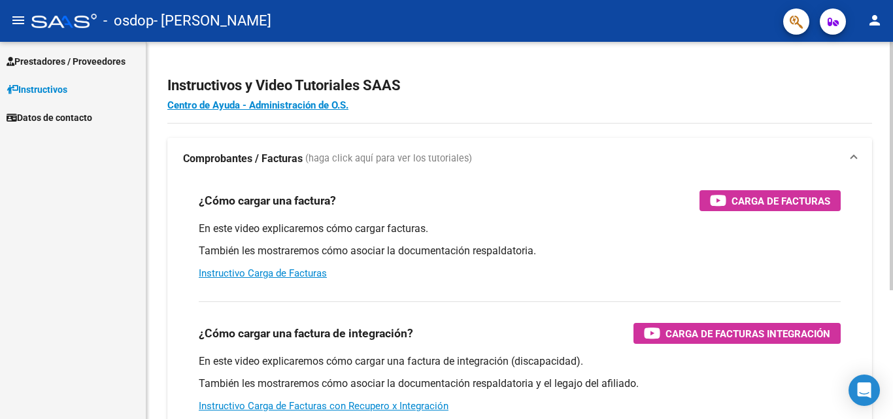
click at [892, 80] on div at bounding box center [890, 166] width 3 height 248
click at [77, 61] on span "Prestadores / Proveedores" at bounding box center [66, 61] width 119 height 14
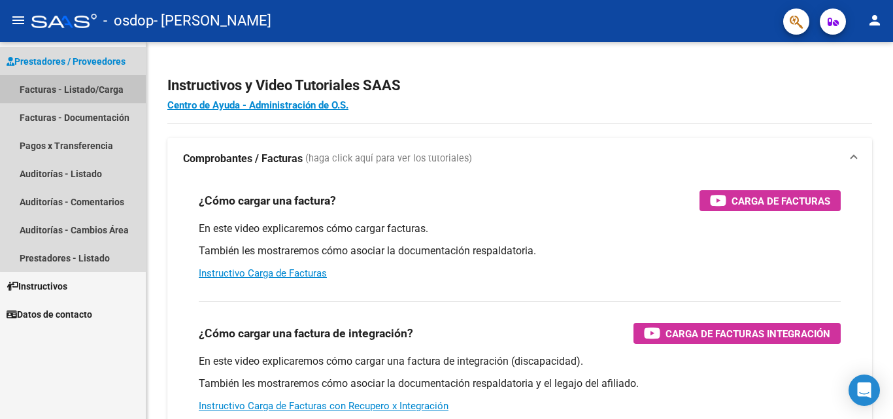
click at [133, 86] on link "Facturas - Listado/Carga" at bounding box center [73, 89] width 146 height 28
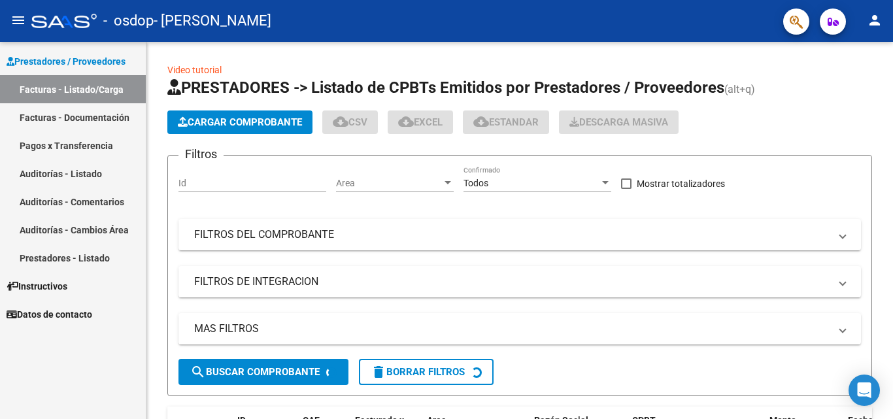
click at [97, 133] on link "Pagos x Transferencia" at bounding box center [73, 145] width 146 height 28
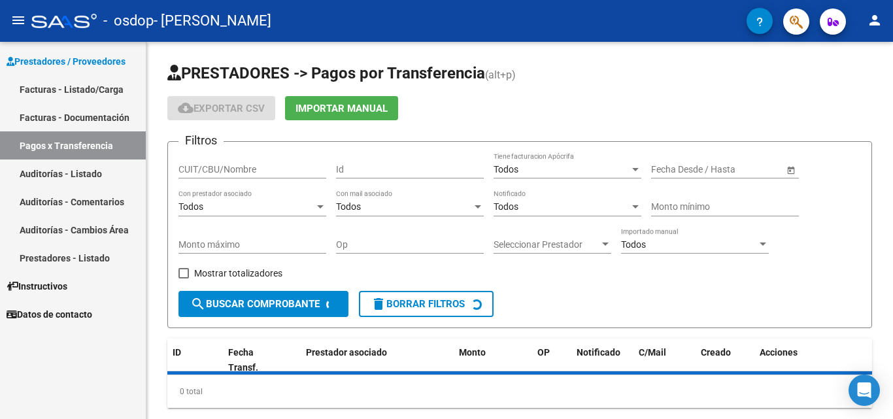
click at [98, 116] on link "Facturas - Documentación" at bounding box center [73, 117] width 146 height 28
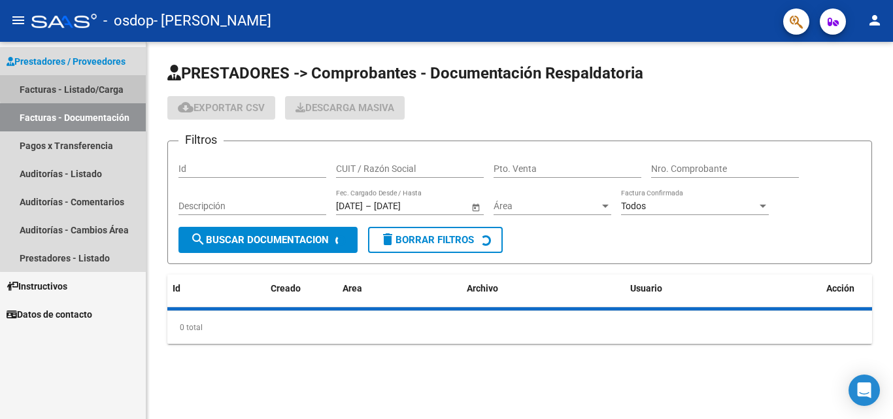
click at [97, 85] on link "Facturas - Listado/Carga" at bounding box center [73, 89] width 146 height 28
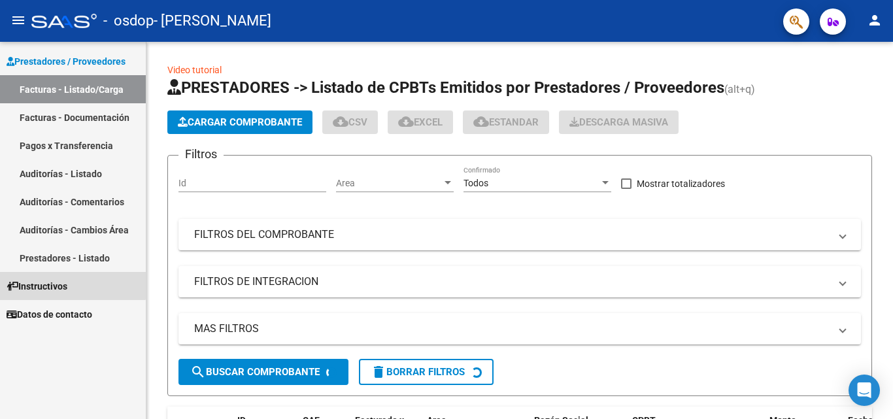
click at [45, 283] on span "Instructivos" at bounding box center [37, 286] width 61 height 14
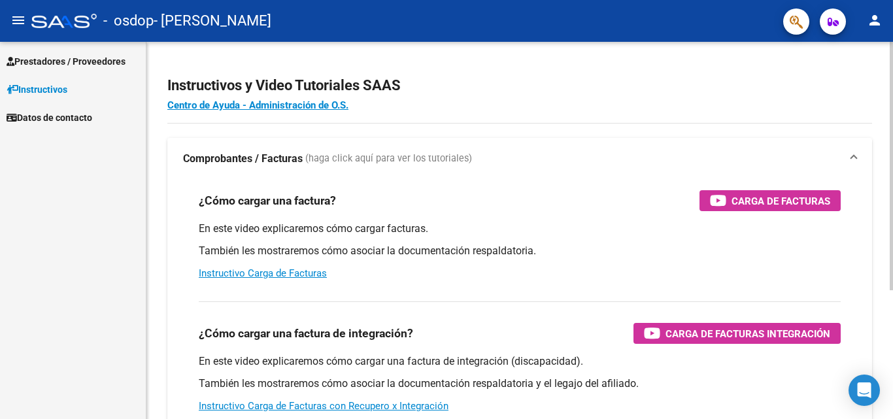
click at [630, 341] on div "¿Cómo cargar una factura de integración? Carga de Facturas Integración" at bounding box center [520, 333] width 642 height 21
click at [670, 331] on span "Carga de Facturas Integración" at bounding box center [747, 333] width 165 height 16
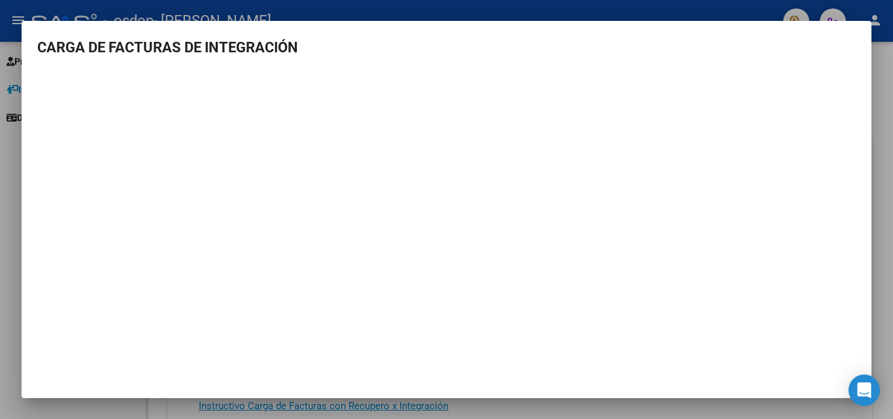
click at [46, 14] on div at bounding box center [446, 209] width 893 height 419
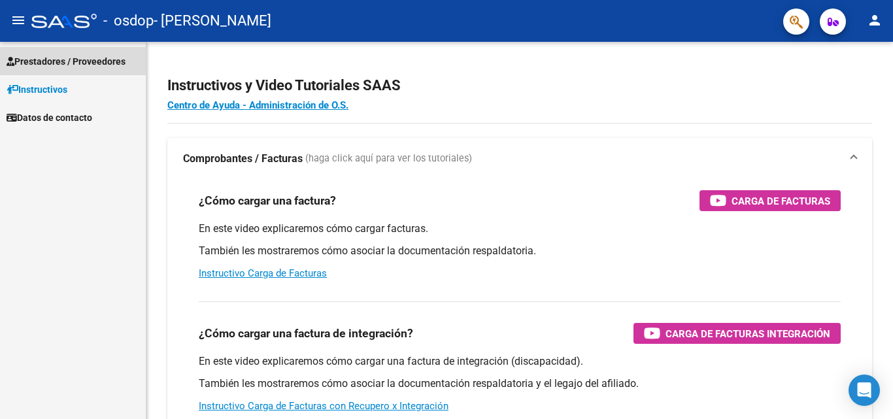
click at [69, 59] on span "Prestadores / Proveedores" at bounding box center [66, 61] width 119 height 14
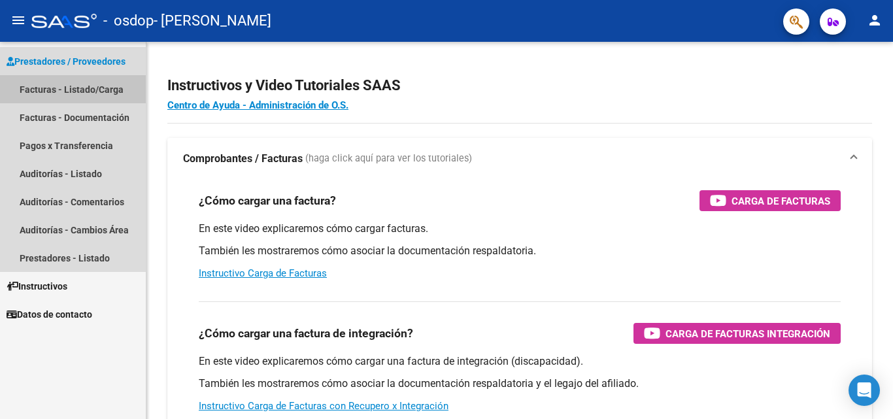
click at [98, 89] on link "Facturas - Listado/Carga" at bounding box center [73, 89] width 146 height 28
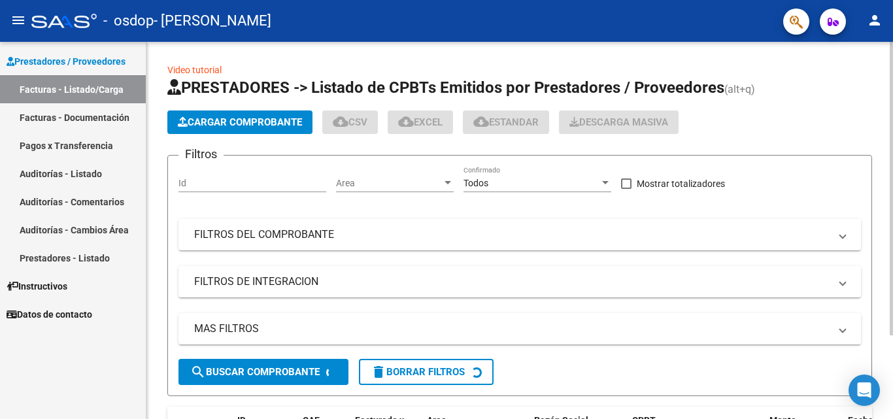
click at [223, 122] on span "Cargar Comprobante" at bounding box center [240, 122] width 124 height 12
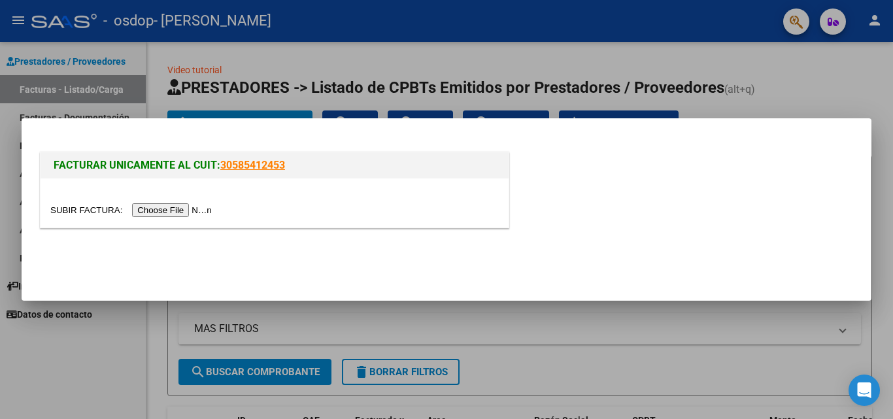
click at [171, 208] on input "file" at bounding box center [132, 210] width 165 height 14
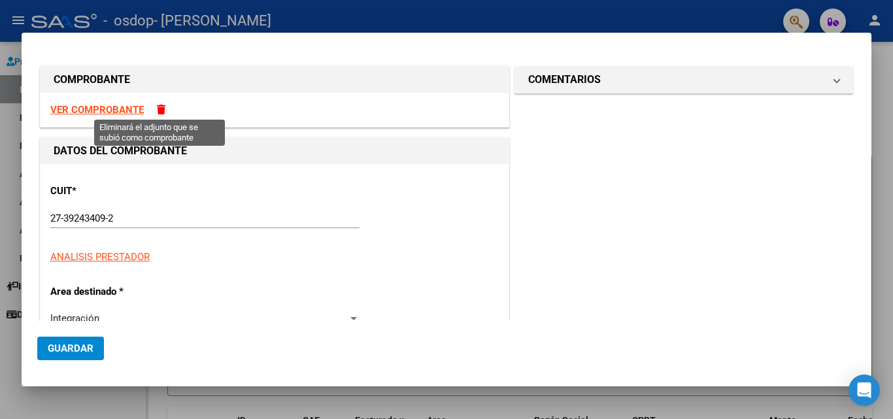
click at [159, 112] on span at bounding box center [161, 110] width 8 height 10
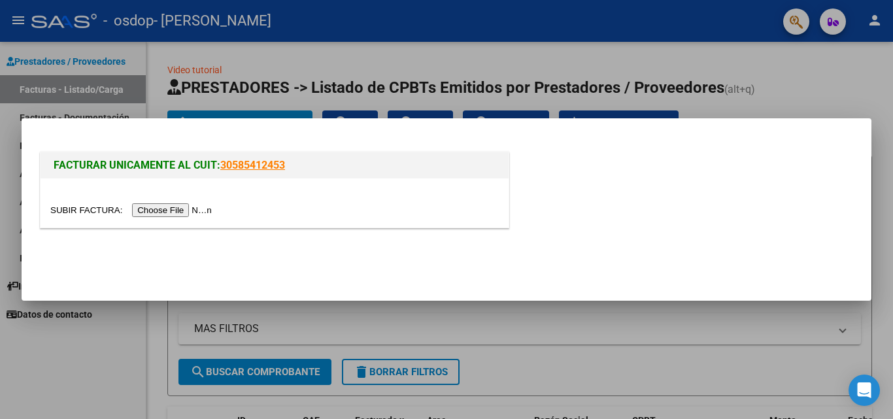
click at [176, 212] on input "file" at bounding box center [132, 210] width 165 height 14
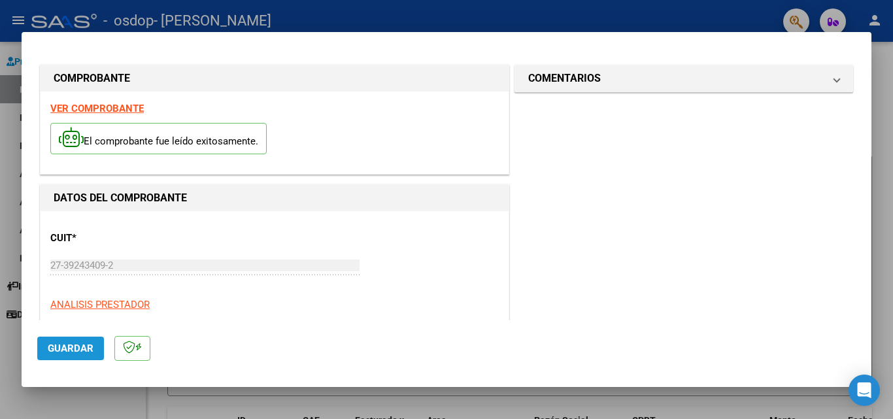
click at [77, 342] on span "Guardar" at bounding box center [71, 348] width 46 height 12
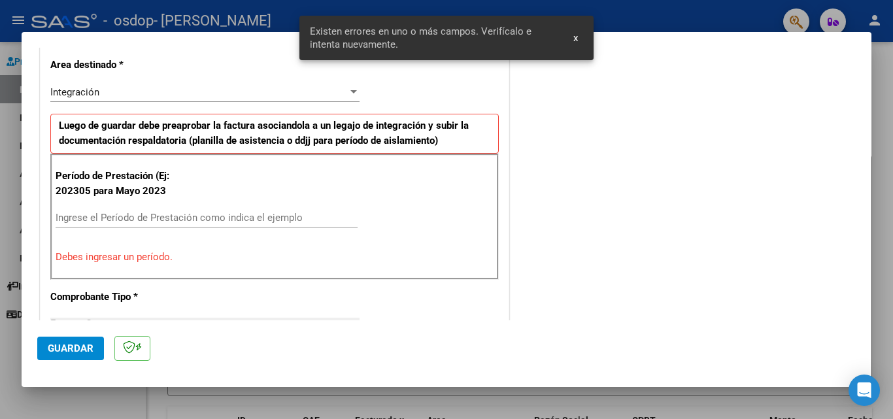
scroll to position [295, 0]
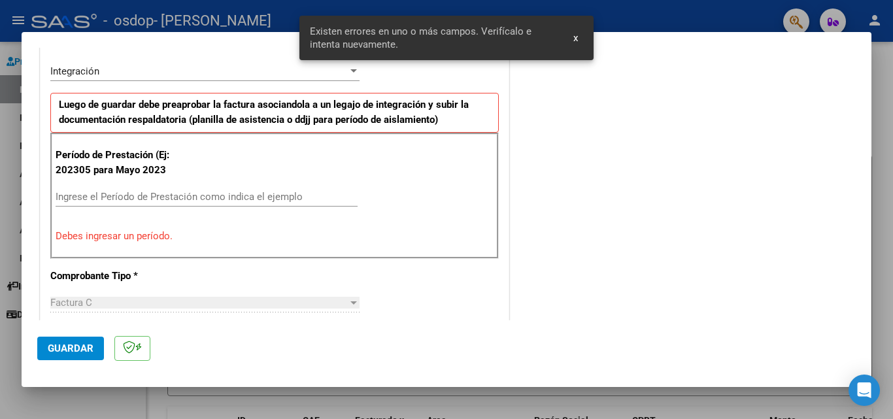
click at [92, 202] on input "Ingrese el Período de Prestación como indica el ejemplo" at bounding box center [207, 197] width 302 height 12
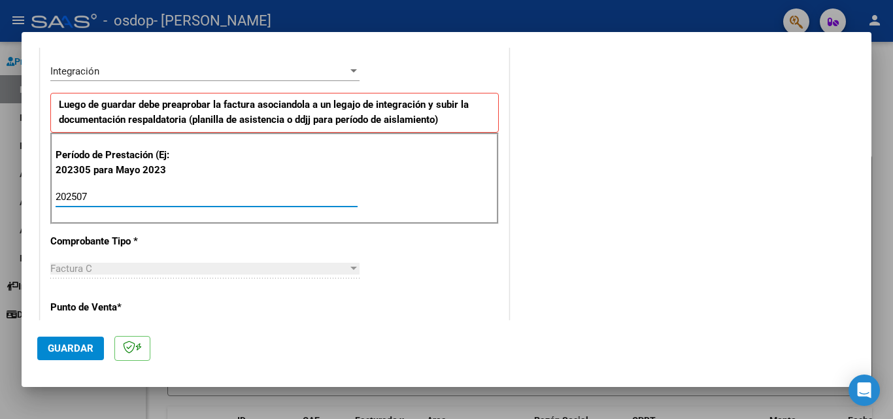
type input "202507"
click at [82, 351] on span "Guardar" at bounding box center [71, 348] width 46 height 12
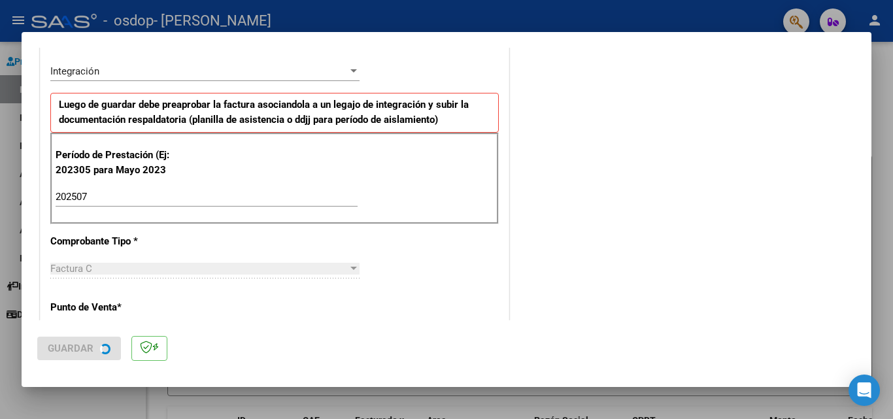
scroll to position [0, 0]
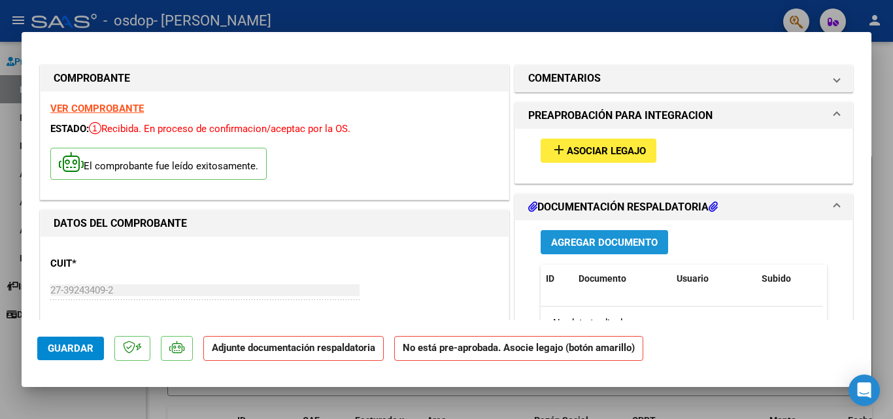
click at [567, 239] on span "Agregar Documento" at bounding box center [604, 243] width 107 height 12
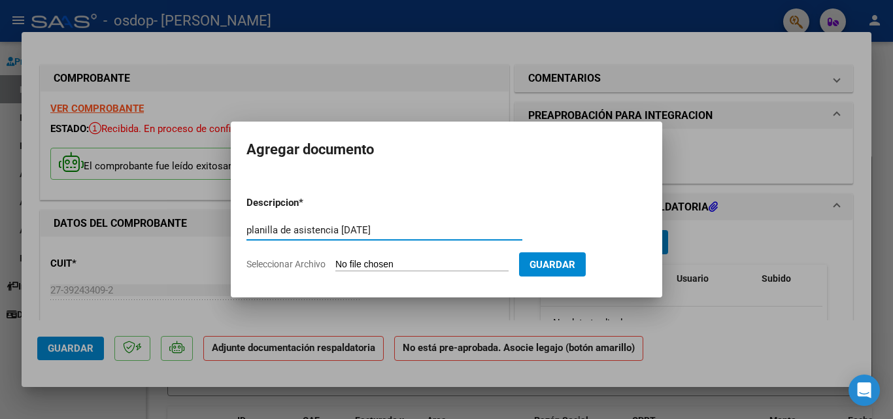
type input "planilla de asistencia [DATE]"
click at [431, 268] on input "Seleccionar Archivo" at bounding box center [421, 265] width 173 height 12
type input "C:\fakepath\[PERSON_NAME] julio.pdf"
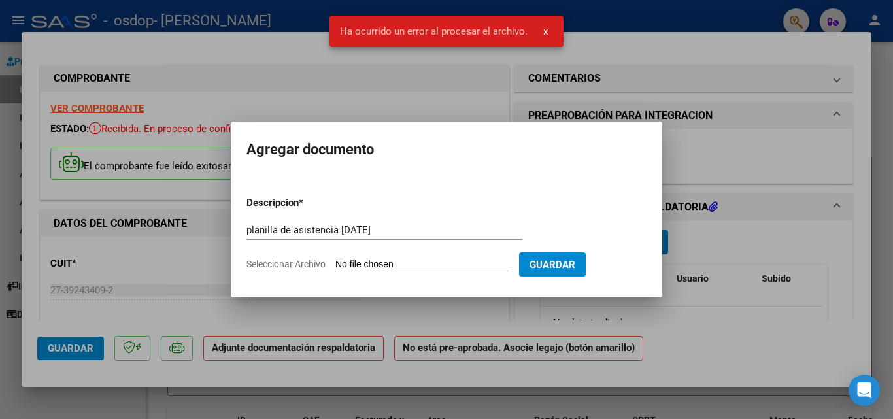
click at [464, 259] on input "Seleccionar Archivo" at bounding box center [421, 265] width 173 height 12
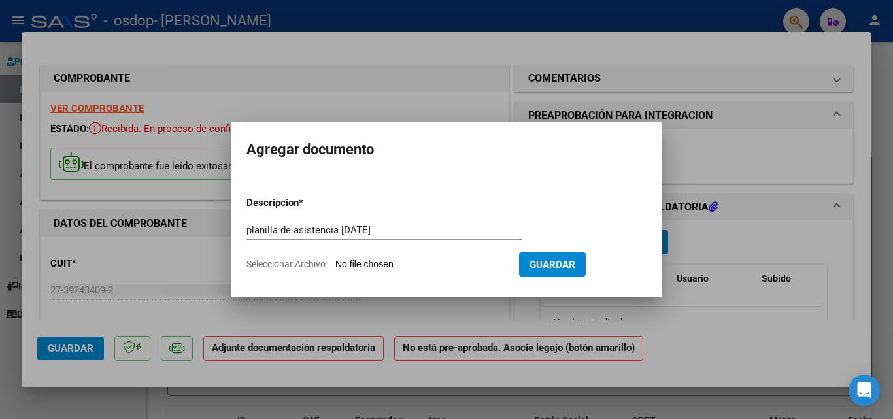
type input "C:\fakepath\[PERSON_NAME] julio.pdf"
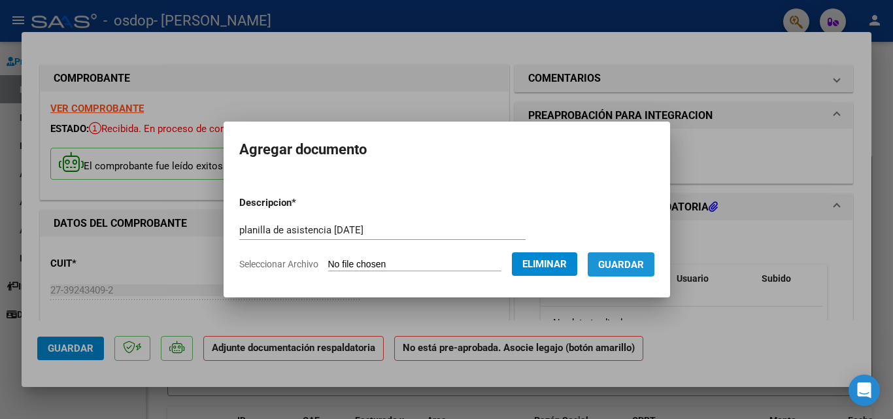
click at [636, 254] on button "Guardar" at bounding box center [620, 264] width 67 height 24
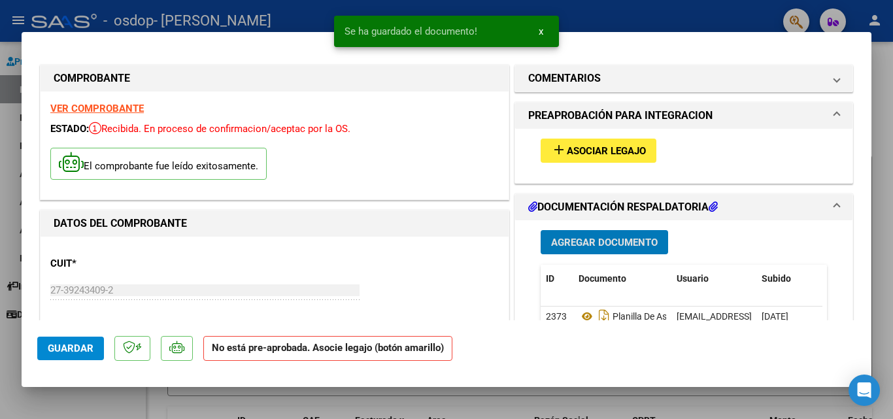
click at [58, 350] on span "Guardar" at bounding box center [71, 348] width 46 height 12
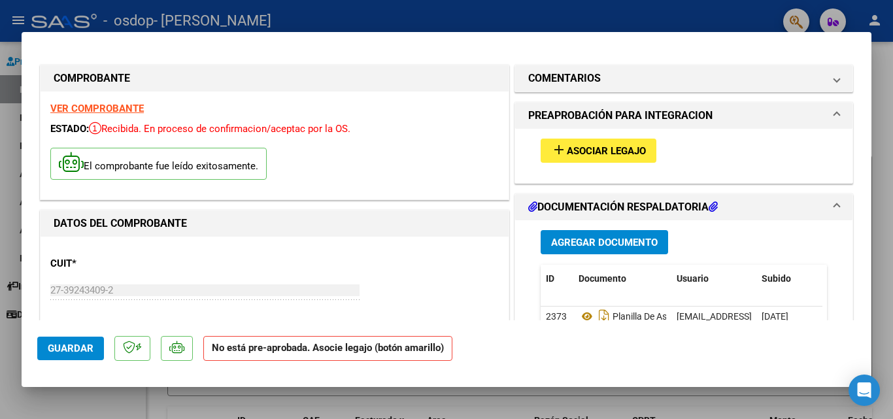
click at [74, 348] on span "Guardar" at bounding box center [71, 348] width 46 height 12
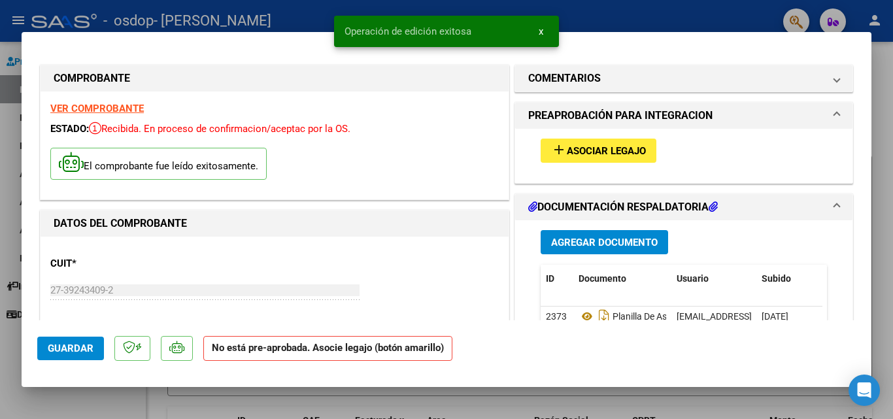
click at [451, 82] on h1 "COMPROBANTE" at bounding box center [275, 79] width 442 height 16
click at [892, 210] on div at bounding box center [446, 209] width 893 height 419
type input "$ 0,00"
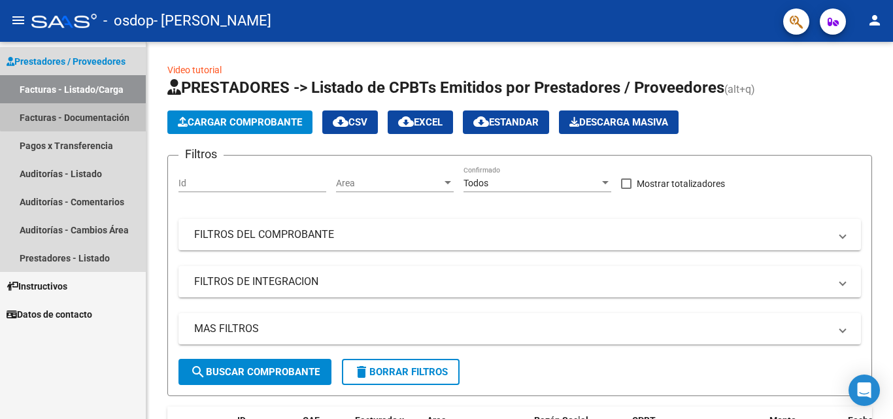
click at [79, 110] on link "Facturas - Documentación" at bounding box center [73, 117] width 146 height 28
